Goal: Find specific page/section: Find specific page/section

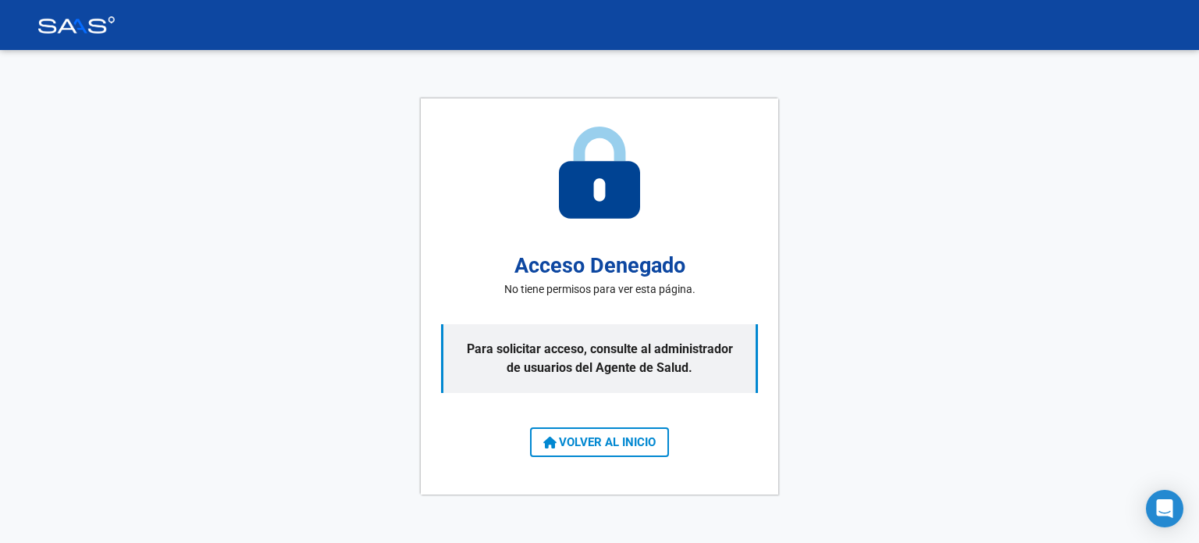
click at [613, 446] on span "VOLVER AL INICIO" at bounding box center [599, 442] width 112 height 14
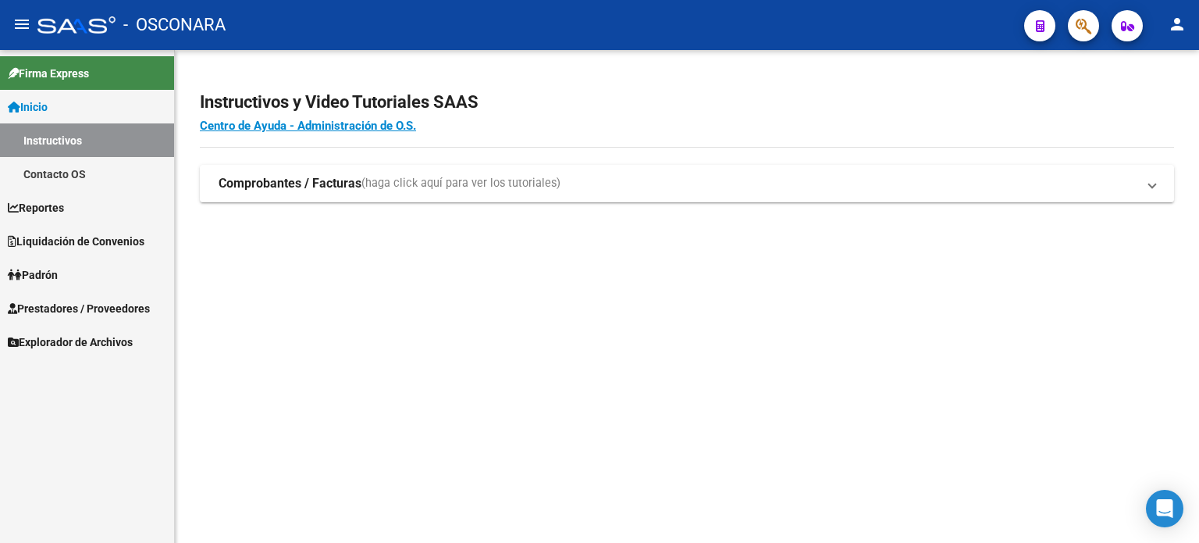
click at [86, 74] on span "Firma Express" at bounding box center [48, 73] width 81 height 17
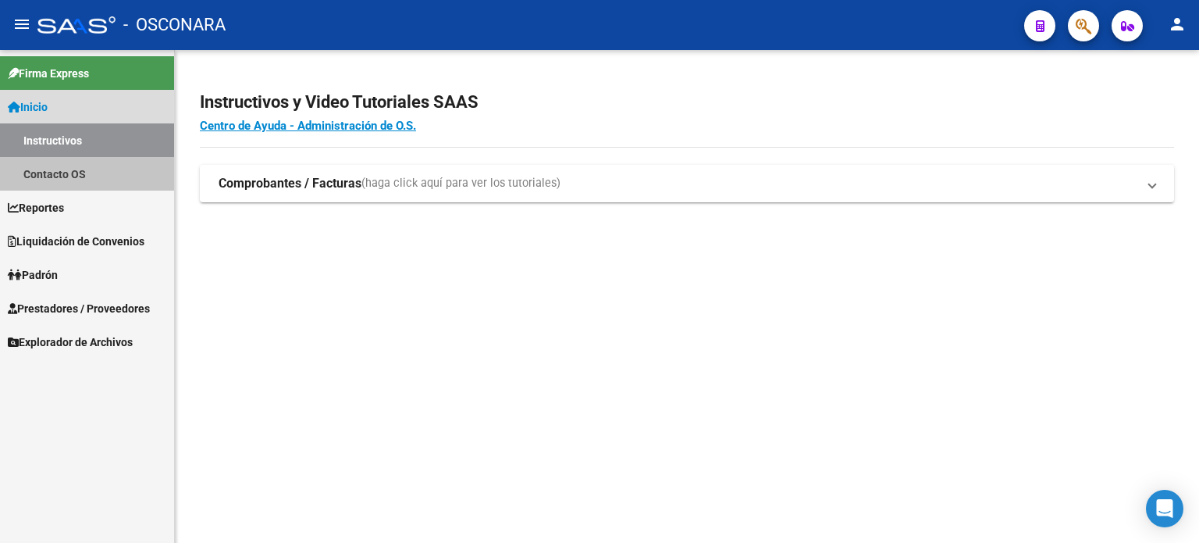
click at [81, 169] on link "Contacto OS" at bounding box center [87, 174] width 174 height 34
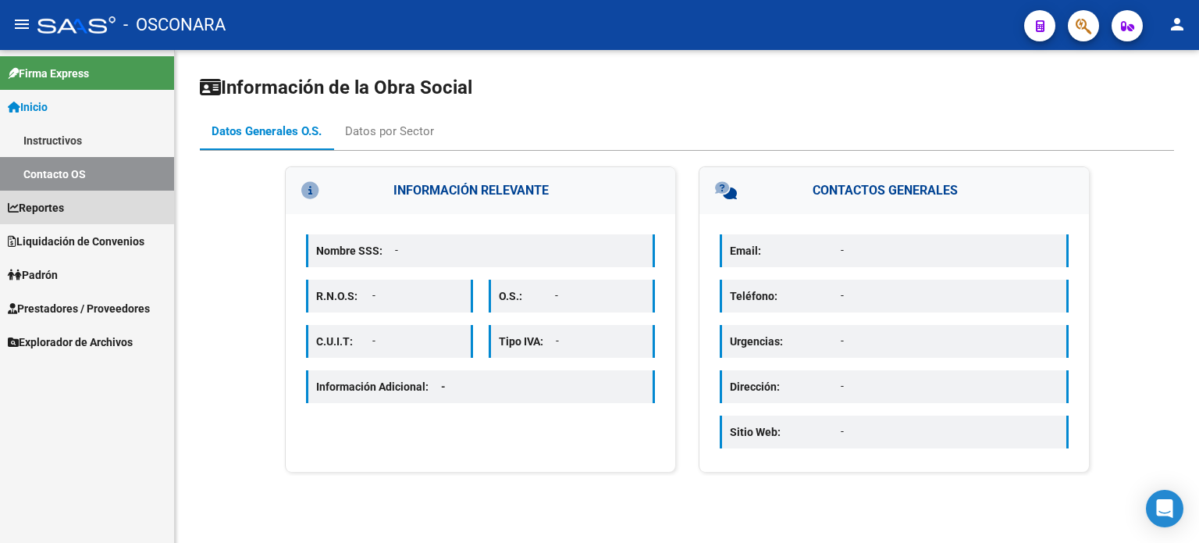
click at [83, 207] on link "Reportes" at bounding box center [87, 207] width 174 height 34
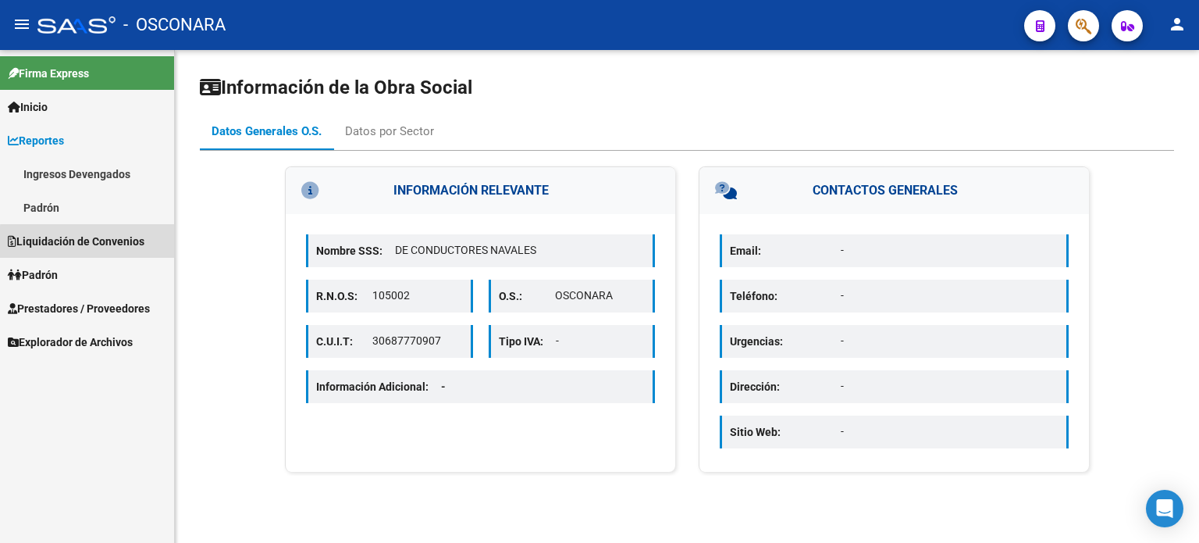
click at [101, 243] on span "Liquidación de Convenios" at bounding box center [76, 241] width 137 height 17
